Goal: Task Accomplishment & Management: Manage account settings

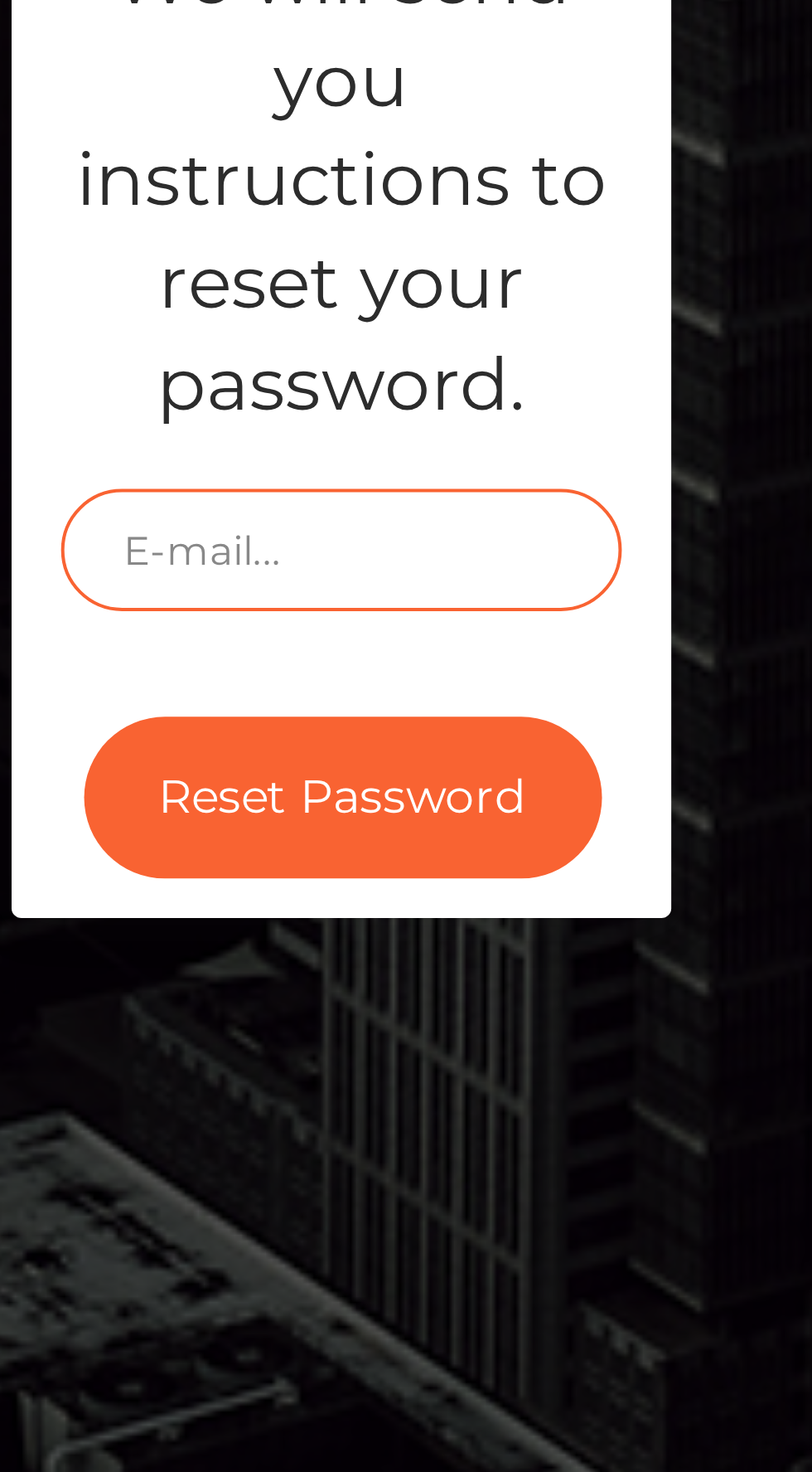
click at [433, 838] on input "text" at bounding box center [406, 822] width 141 height 31
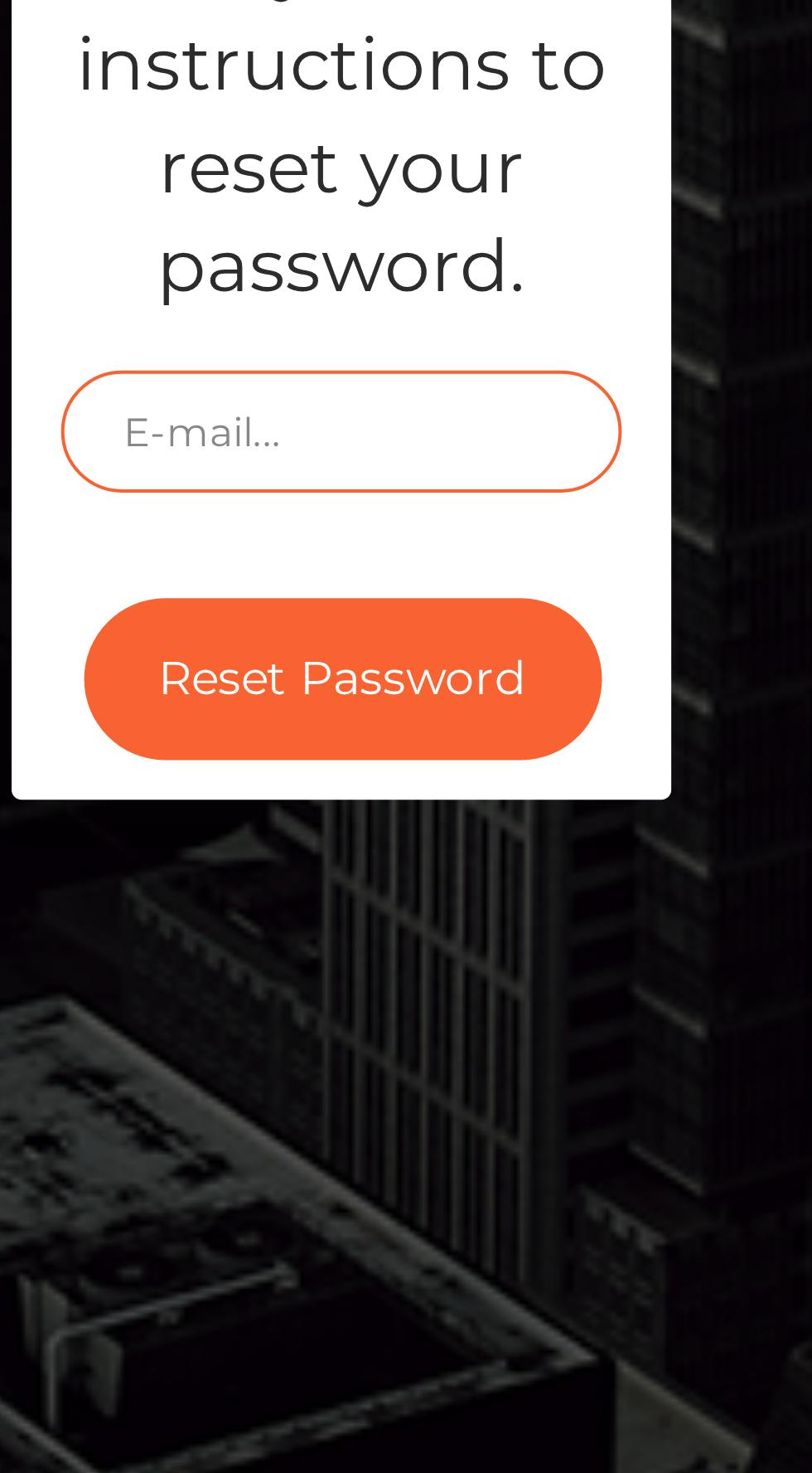
type input "[EMAIL_ADDRESS][DOMAIN_NAME]"
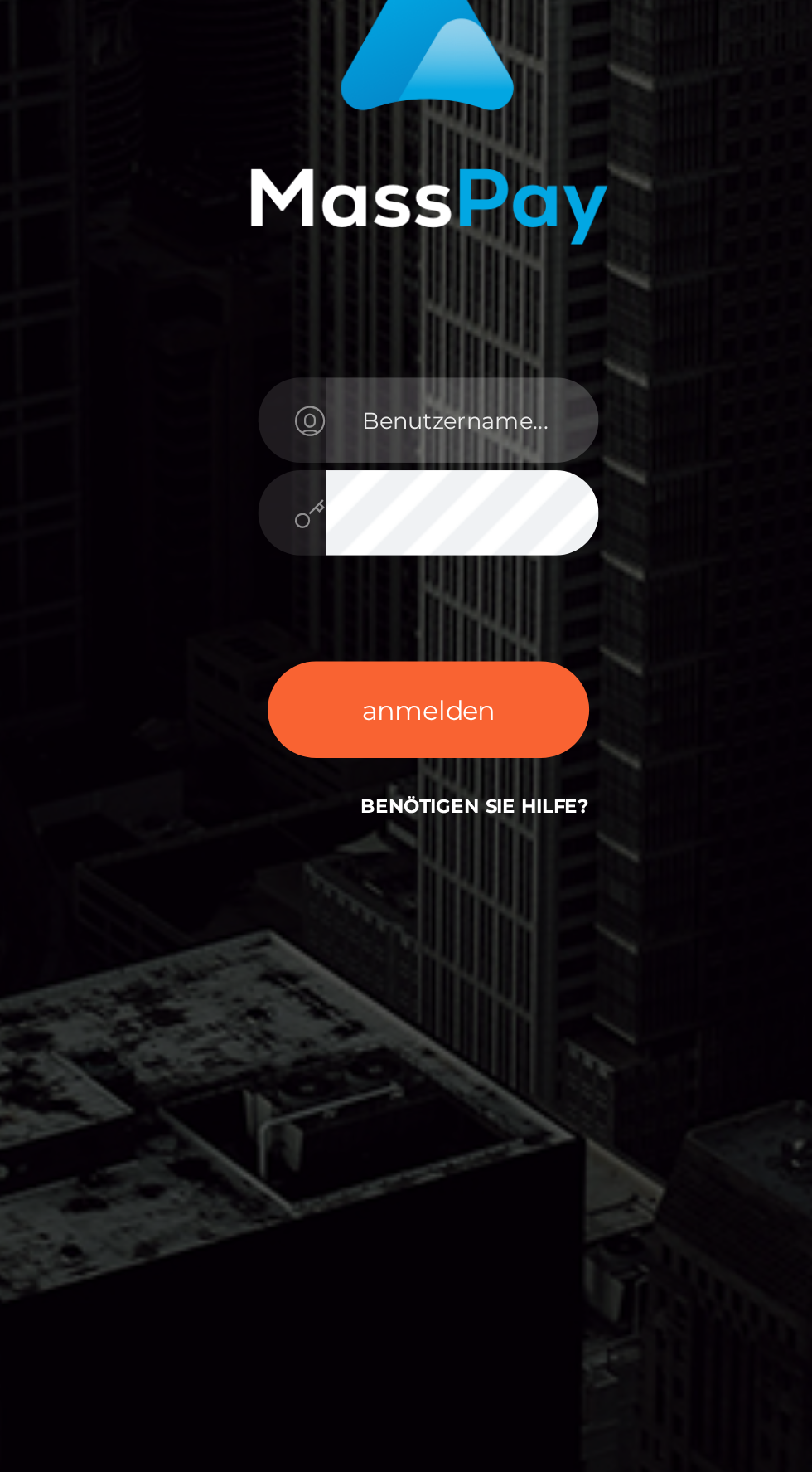
click at [439, 758] on input "text" at bounding box center [420, 740] width 119 height 38
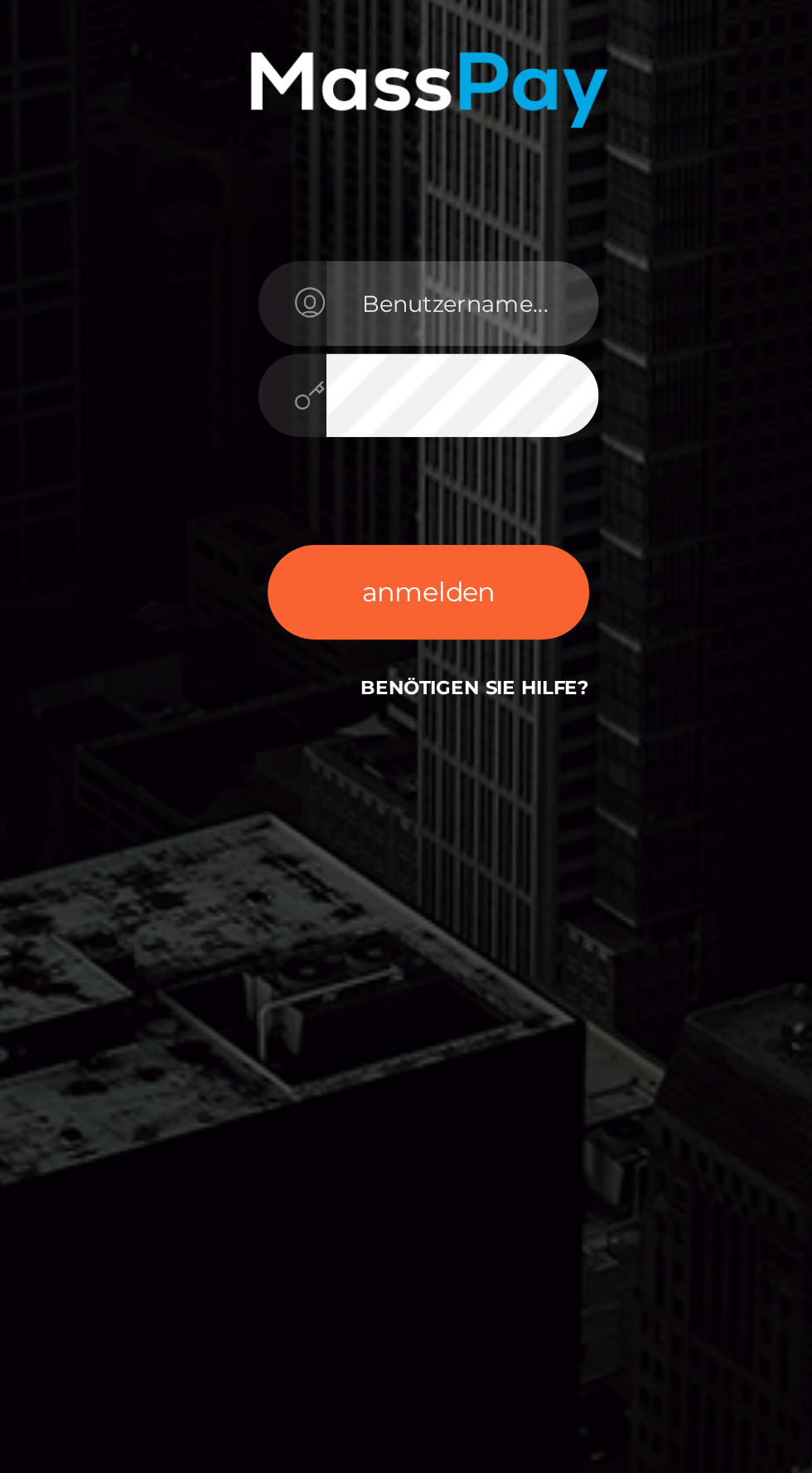
type input "[EMAIL_ADDRESS][DOMAIN_NAME]"
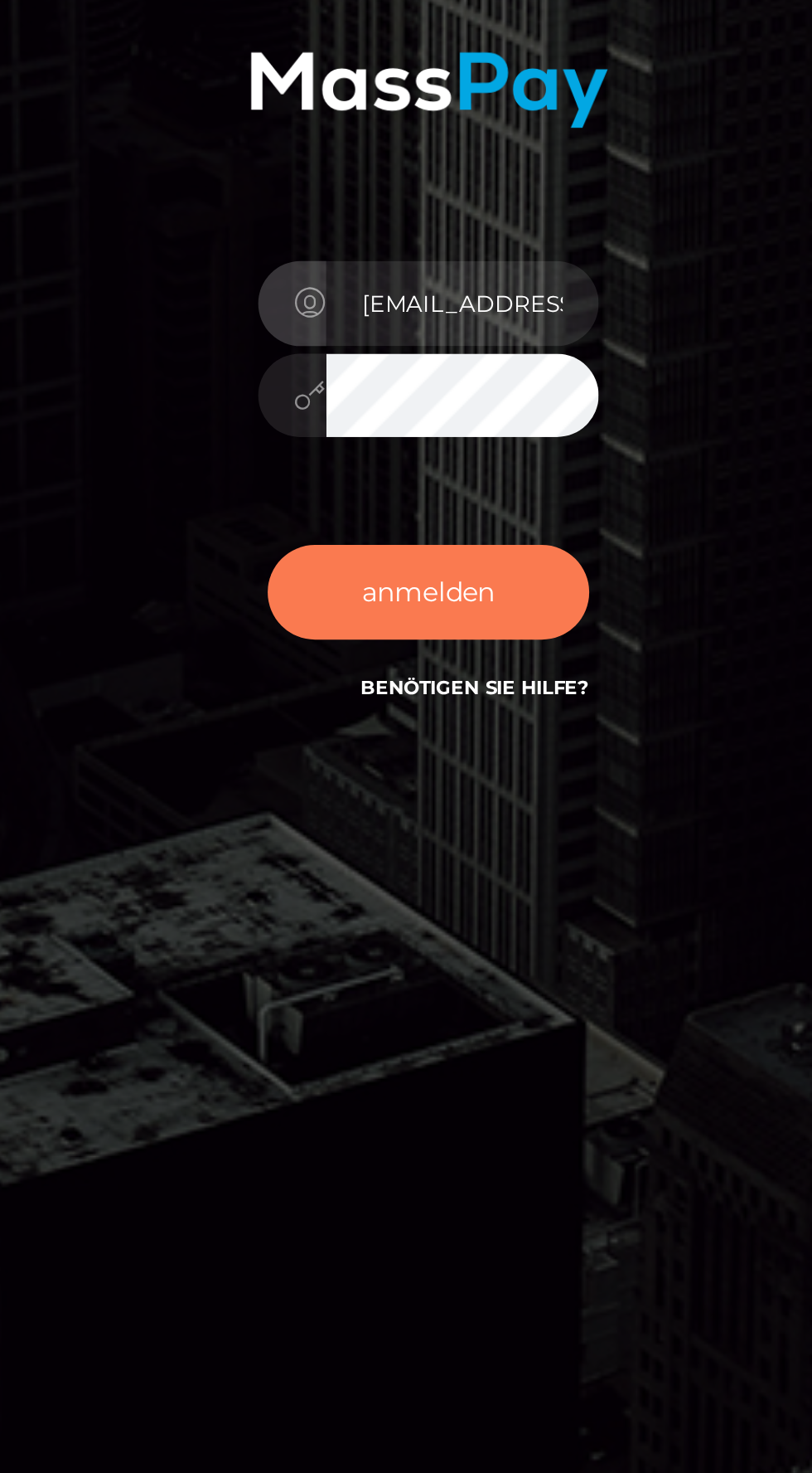
click at [411, 888] on button "anmelden" at bounding box center [406, 867] width 141 height 42
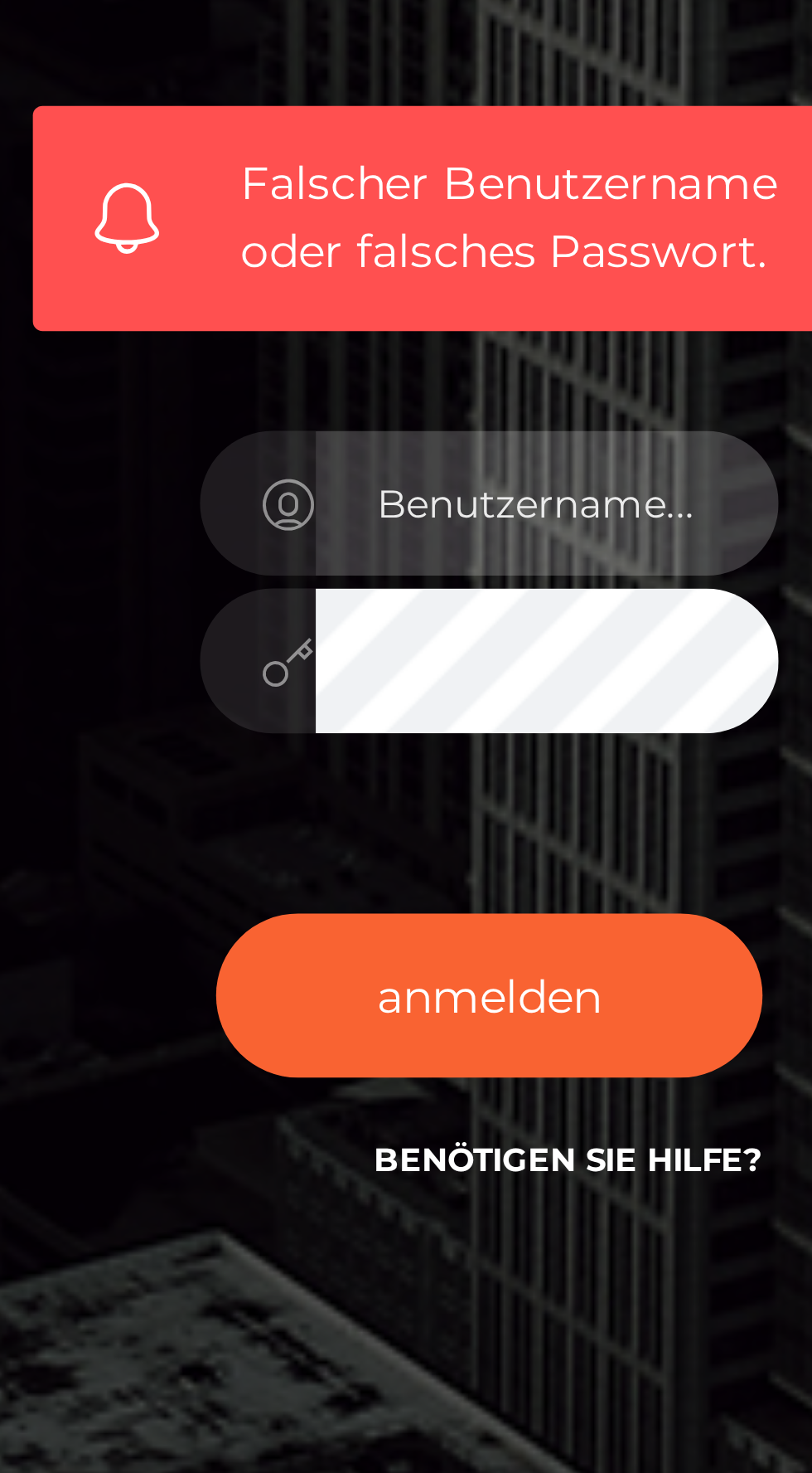
click at [370, 795] on input "text" at bounding box center [420, 777] width 119 height 38
click at [413, 795] on input "text" at bounding box center [420, 777] width 119 height 38
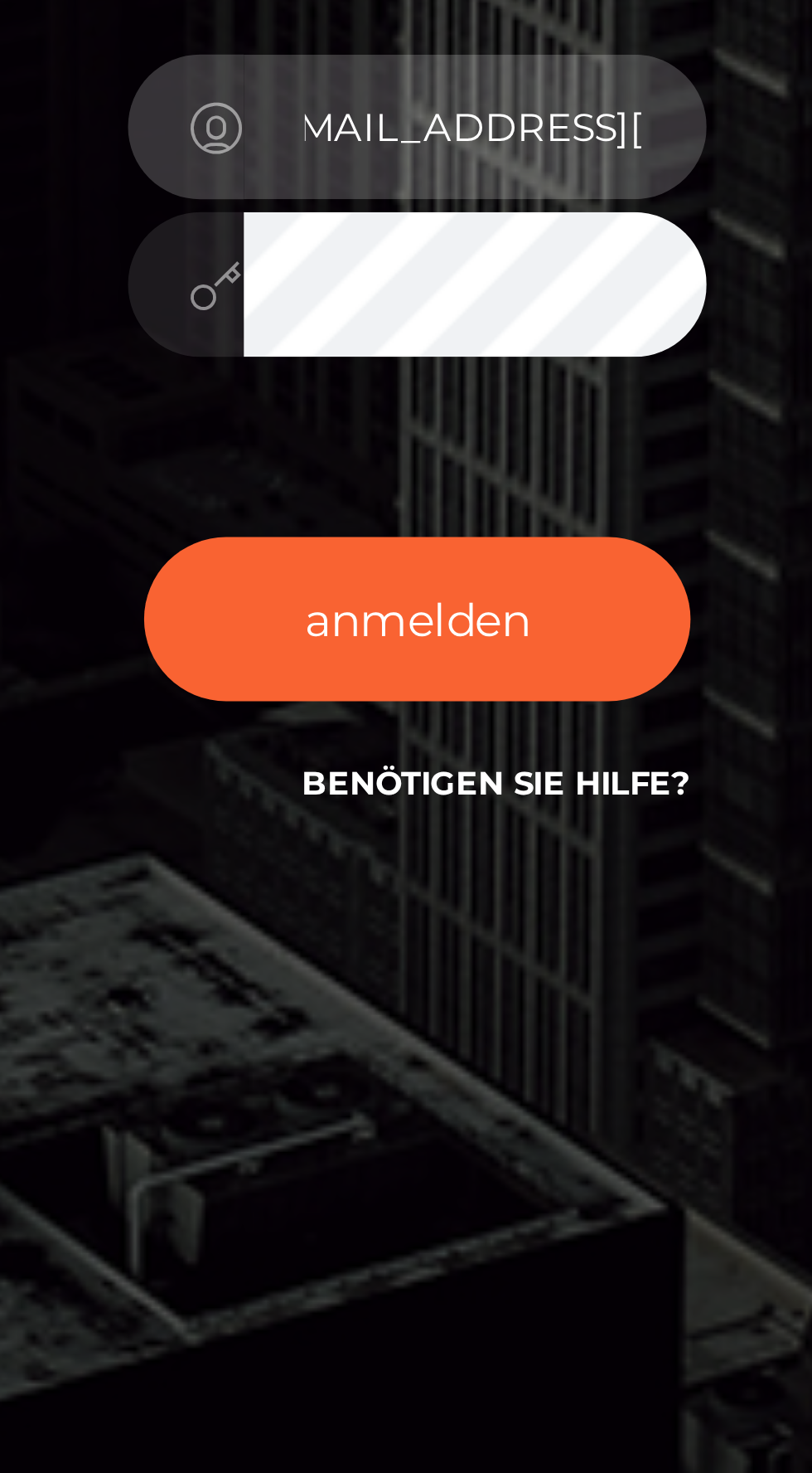
scroll to position [0, 18]
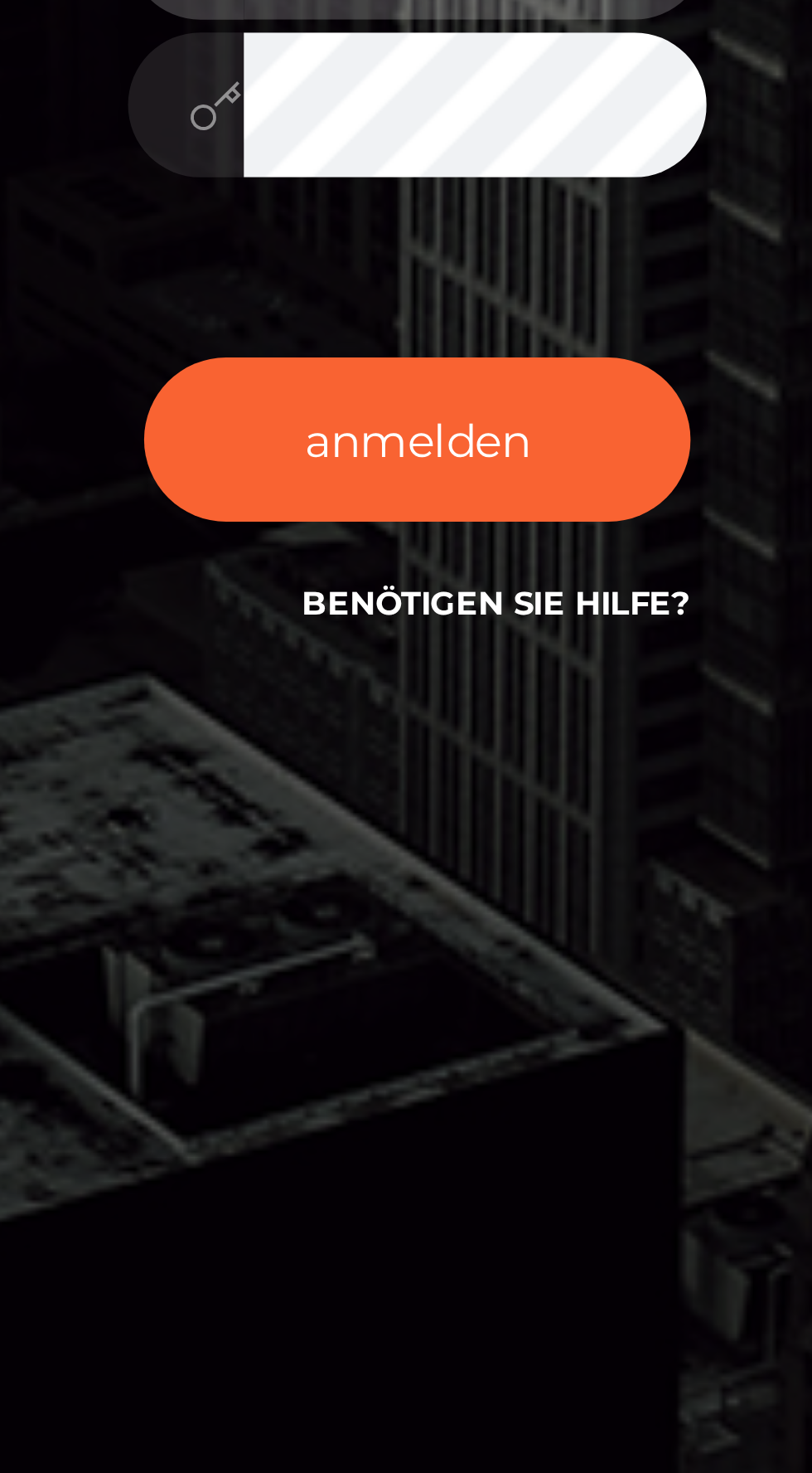
type input "trendstylezz@web.de"
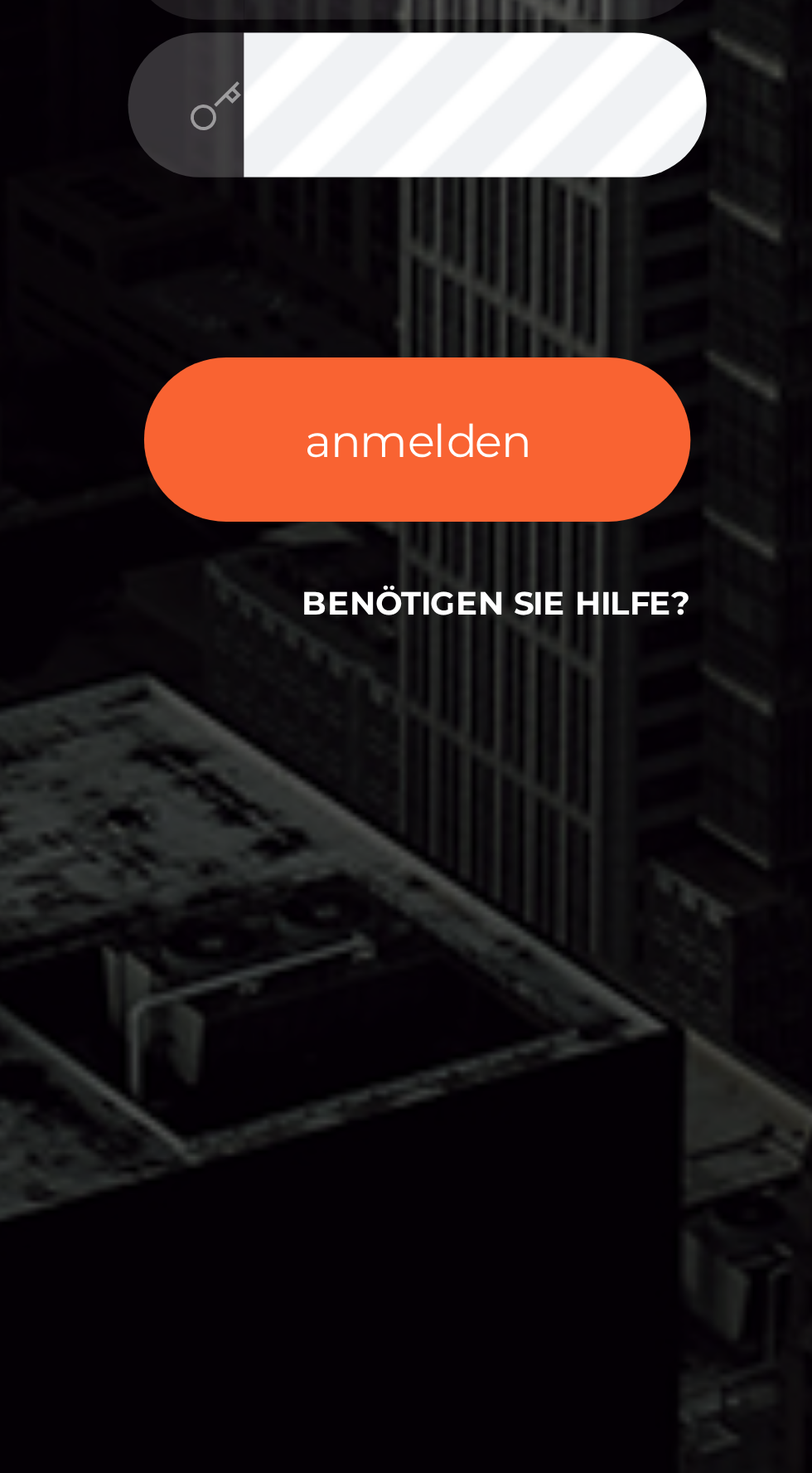
scroll to position [0, 0]
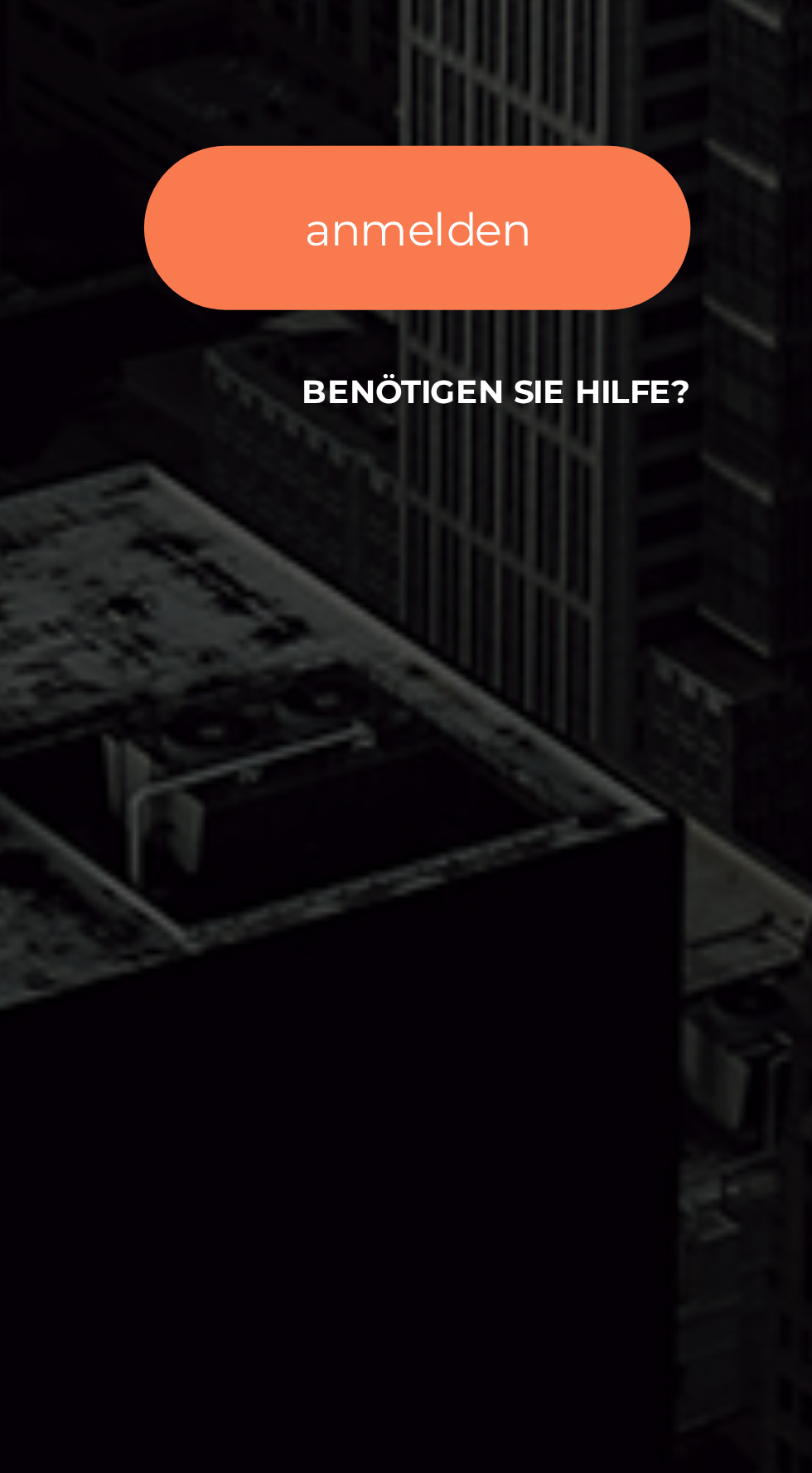
click at [423, 911] on font "anmelden" at bounding box center [406, 903] width 58 height 15
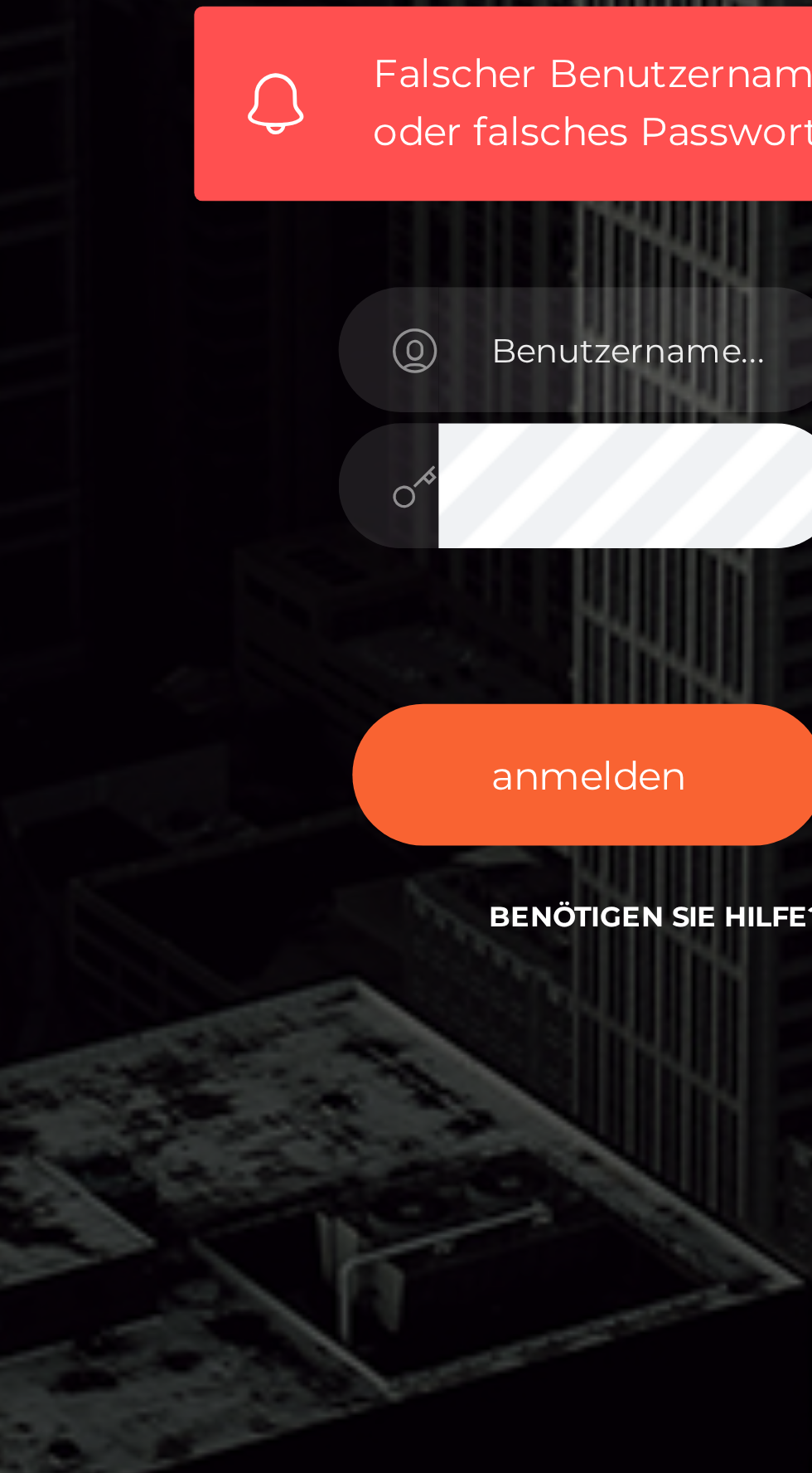
click at [337, 947] on div "anmelden Benötigen Sie Hilfe?" at bounding box center [406, 910] width 174 height 75
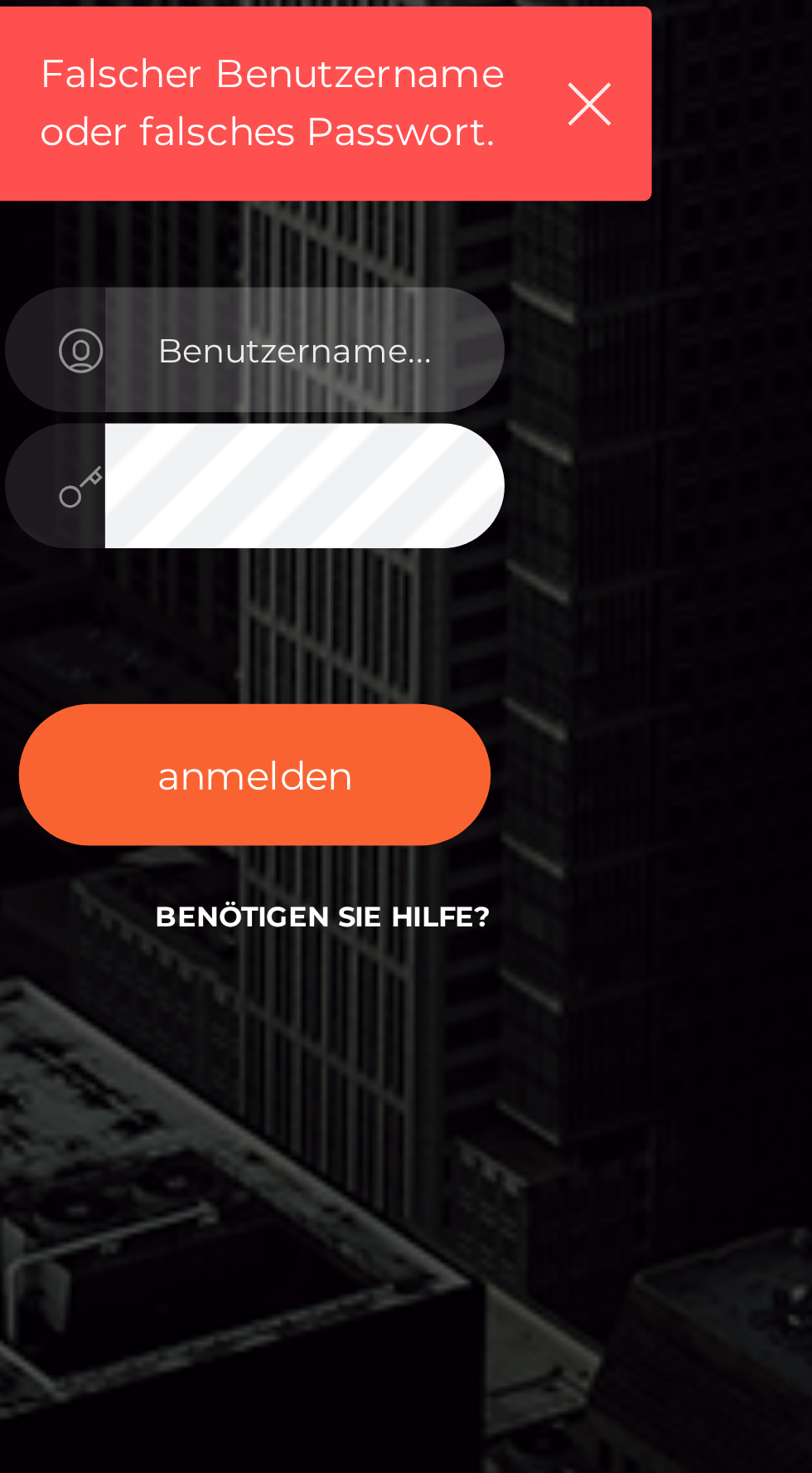
click at [454, 795] on input "text" at bounding box center [420, 777] width 119 height 38
click at [437, 795] on input "text" at bounding box center [420, 777] width 119 height 38
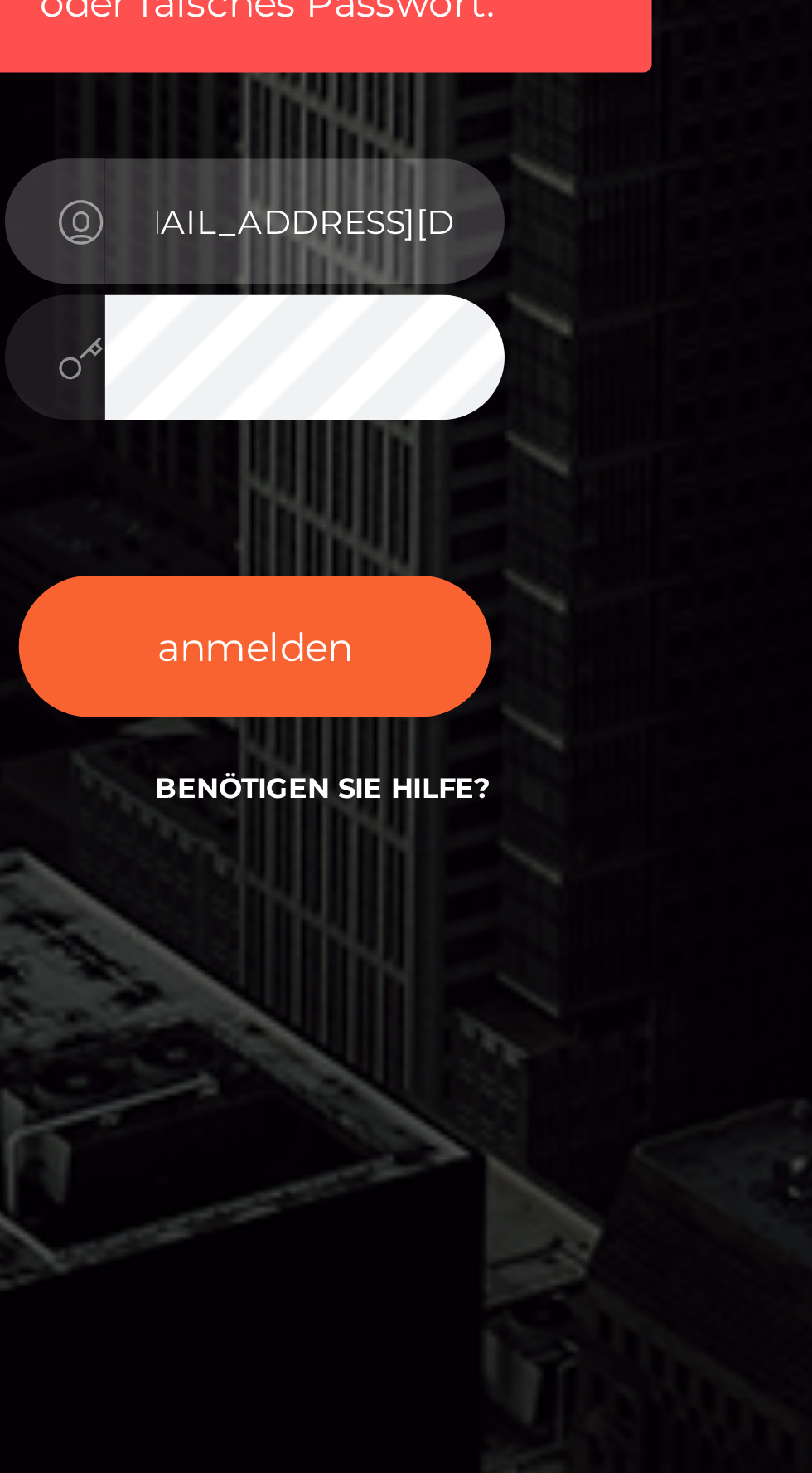
type input "trendstylezz@web.de"
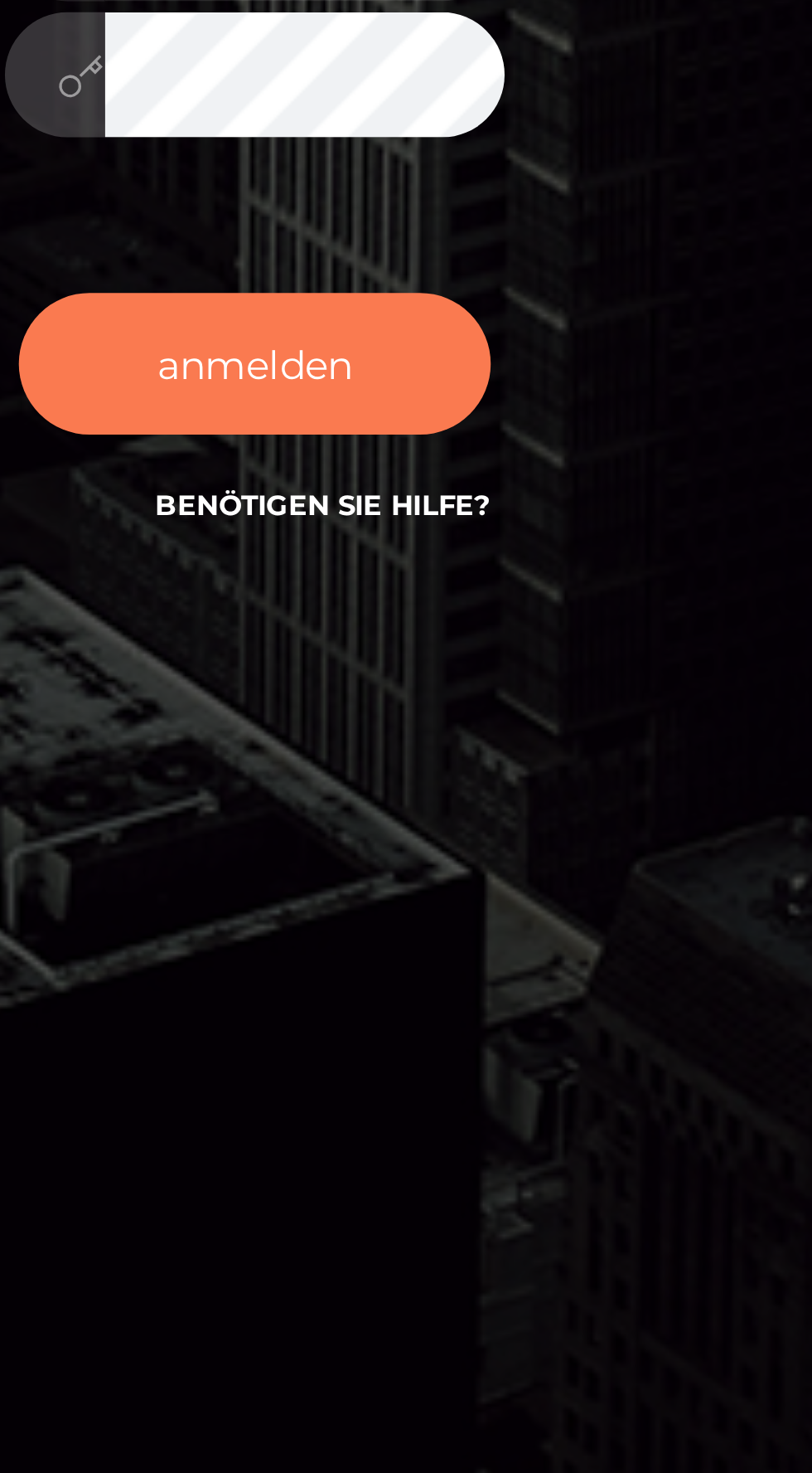
click at [448, 924] on button "anmelden" at bounding box center [406, 903] width 141 height 42
